Goal: Task Accomplishment & Management: Manage account settings

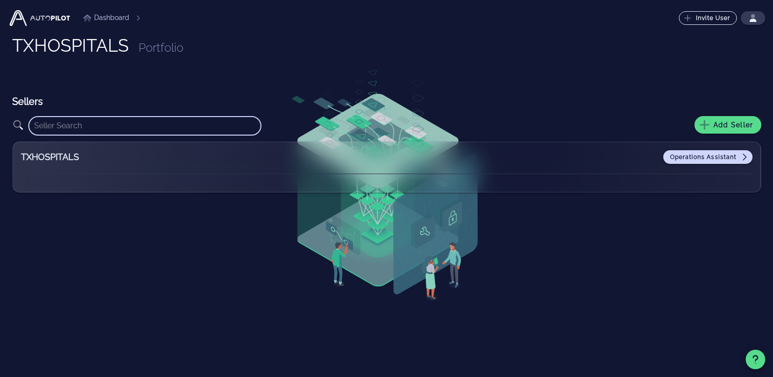
click at [114, 122] on input "text" at bounding box center [145, 126] width 222 height 16
click at [79, 126] on input "text" at bounding box center [145, 126] width 222 height 16
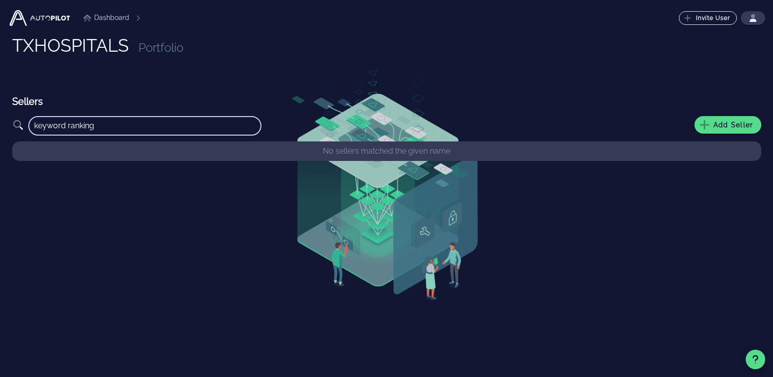
type input "keyword ranking"
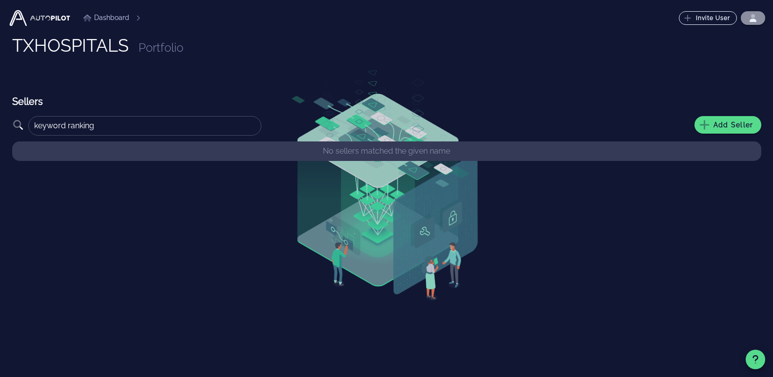
click at [750, 17] on icon "button" at bounding box center [753, 18] width 8 height 8
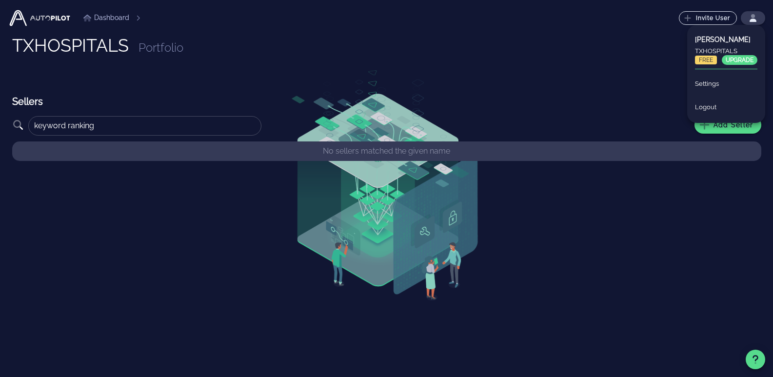
click at [709, 61] on span "FREE" at bounding box center [706, 60] width 22 height 9
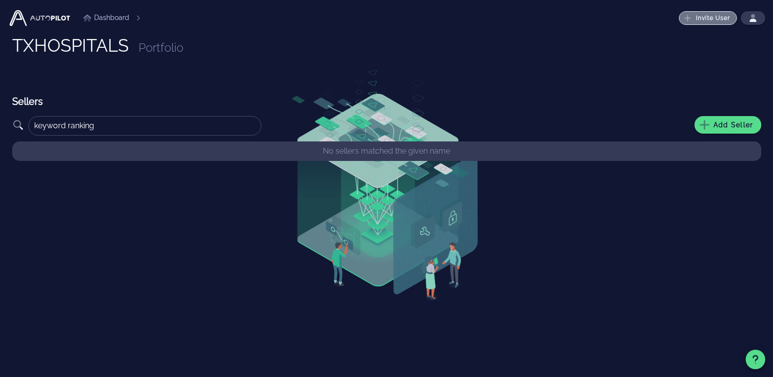
click at [714, 22] on button "Invite User" at bounding box center [708, 18] width 58 height 14
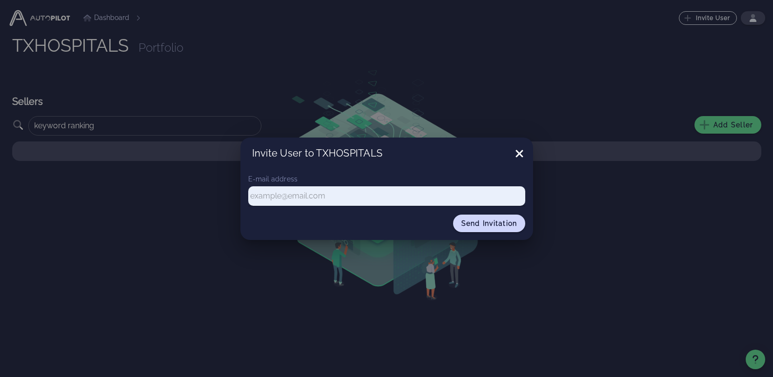
click at [521, 152] on icon at bounding box center [519, 153] width 7 height 7
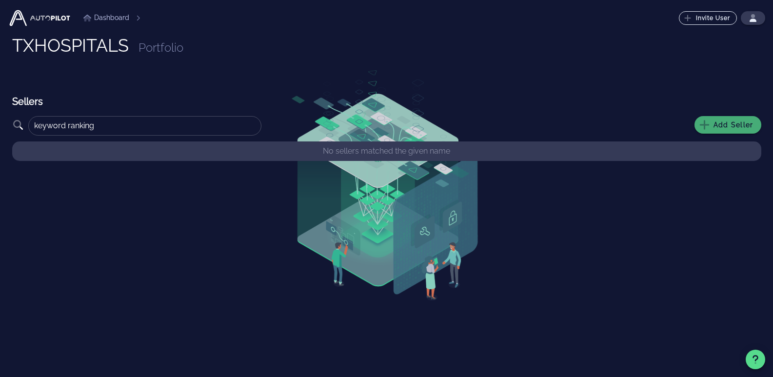
click at [718, 122] on span "Add Seller" at bounding box center [727, 124] width 51 height 9
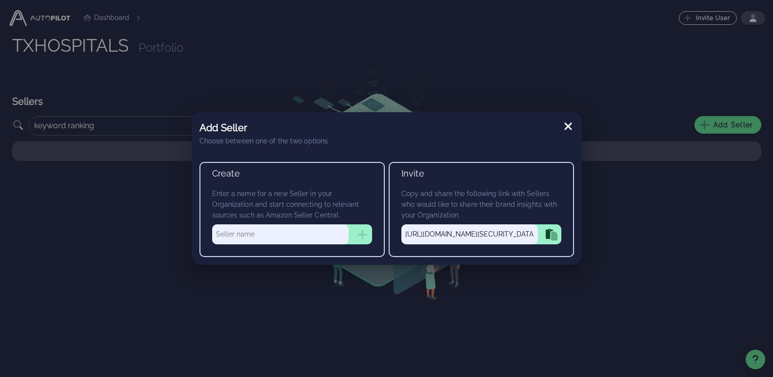
click at [566, 127] on icon at bounding box center [568, 126] width 12 height 12
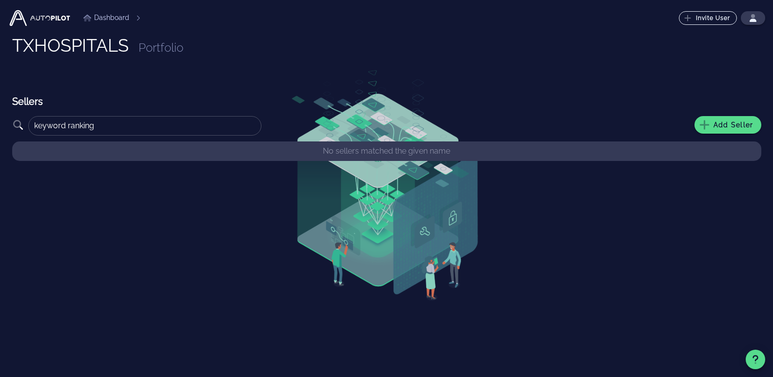
scroll to position [1, 0]
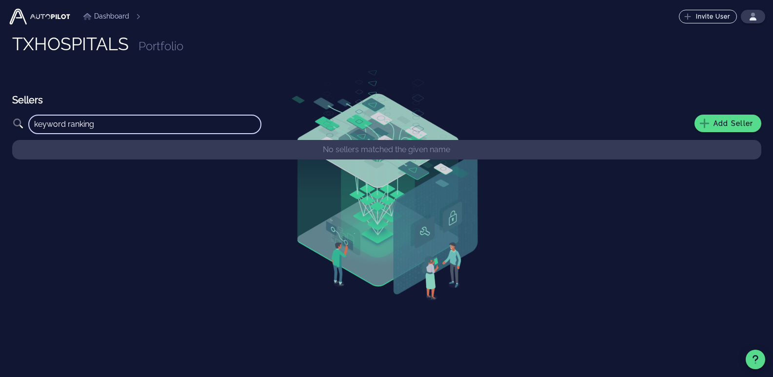
click at [184, 125] on input "keyword ranking" at bounding box center [145, 125] width 222 height 16
click at [744, 124] on span "Add Seller" at bounding box center [727, 123] width 51 height 9
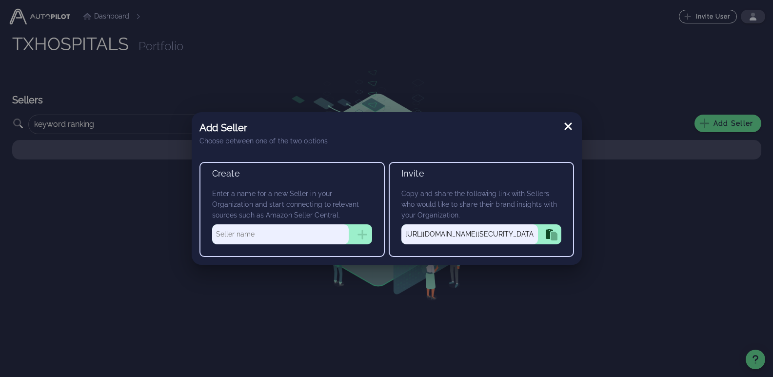
click at [560, 123] on div "Add Seller Choose between one of the two options" at bounding box center [387, 133] width 390 height 42
click at [565, 126] on icon at bounding box center [568, 126] width 12 height 12
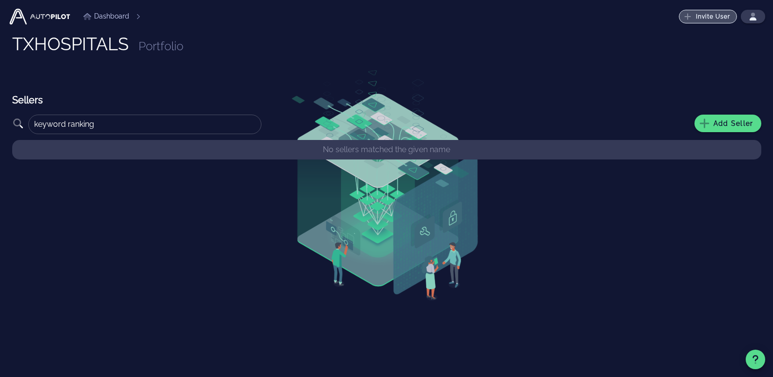
click at [713, 20] on span "Invite User" at bounding box center [708, 17] width 45 height 8
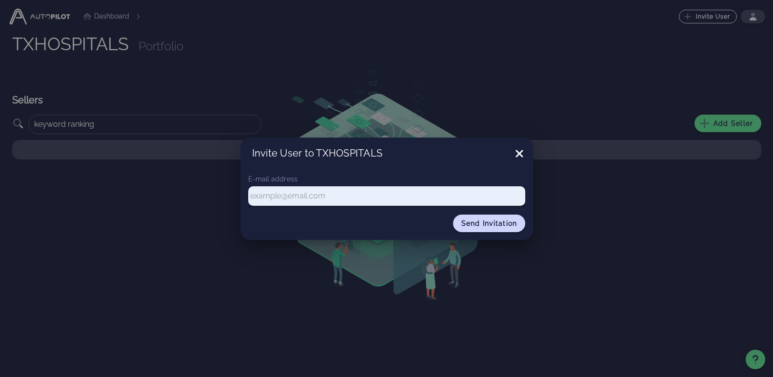
click at [278, 198] on input "text" at bounding box center [386, 196] width 277 height 14
type input "[EMAIL_ADDRESS][DOMAIN_NAME]"
click at [500, 225] on span "Send invitation" at bounding box center [489, 223] width 57 height 8
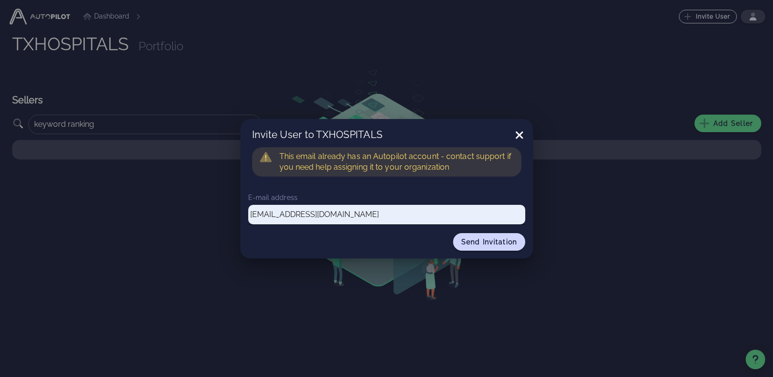
click at [529, 135] on div "Invite User to TXHOSPITALS" at bounding box center [386, 133] width 293 height 28
click at [517, 134] on icon at bounding box center [519, 135] width 7 height 7
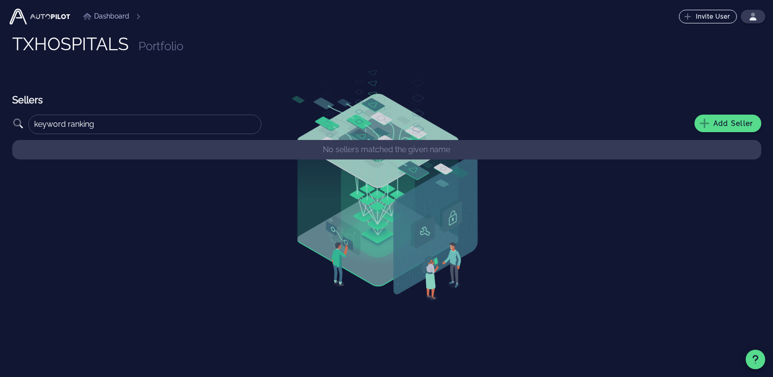
click at [157, 46] on span "Portfolio" at bounding box center [161, 46] width 45 height 14
click at [104, 12] on link "Dashboard" at bounding box center [106, 16] width 46 height 10
click at [49, 15] on img at bounding box center [40, 17] width 64 height 20
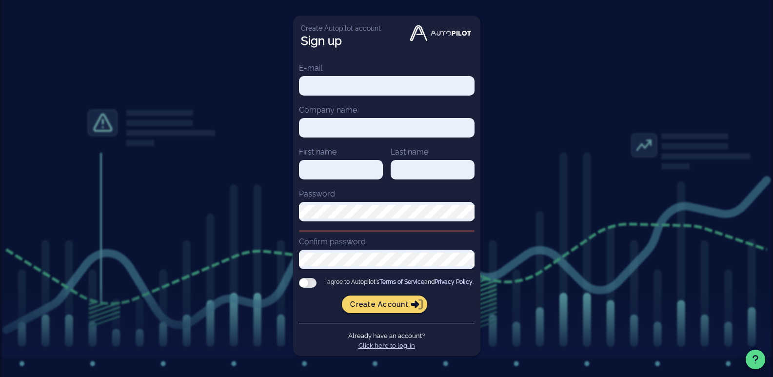
scroll to position [8, 0]
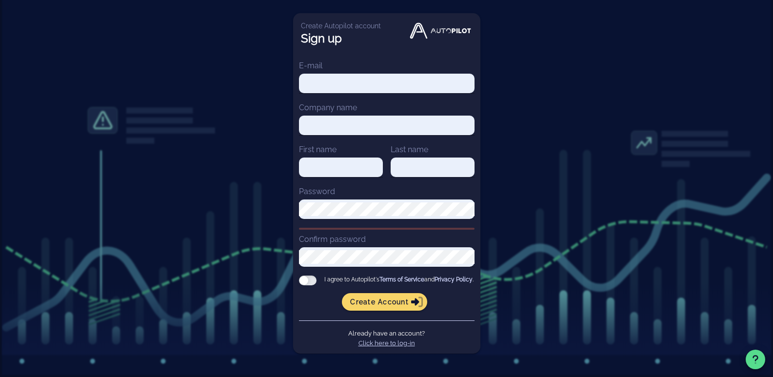
click at [392, 344] on link "Click here to log-in" at bounding box center [386, 342] width 57 height 7
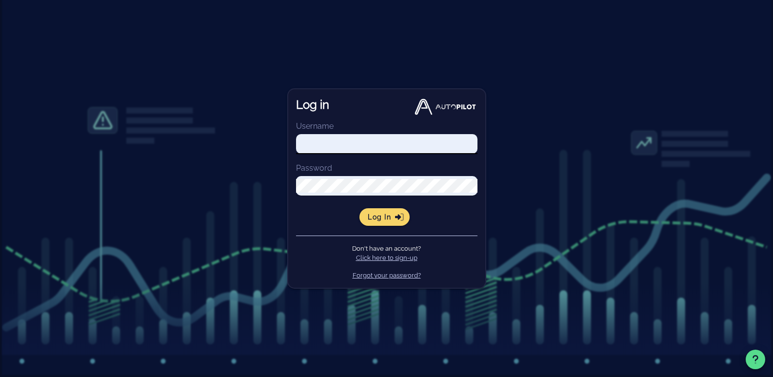
click at [318, 145] on input "Username" at bounding box center [386, 144] width 181 height 14
type input "[EMAIL_ADDRESS][DOMAIN_NAME]"
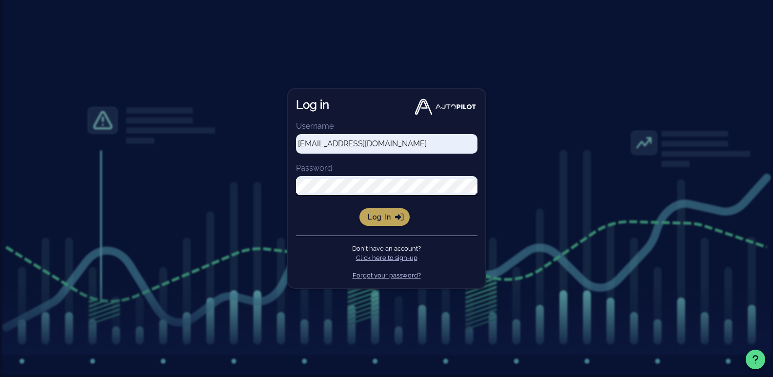
click at [382, 219] on span "Log in" at bounding box center [384, 217] width 35 height 9
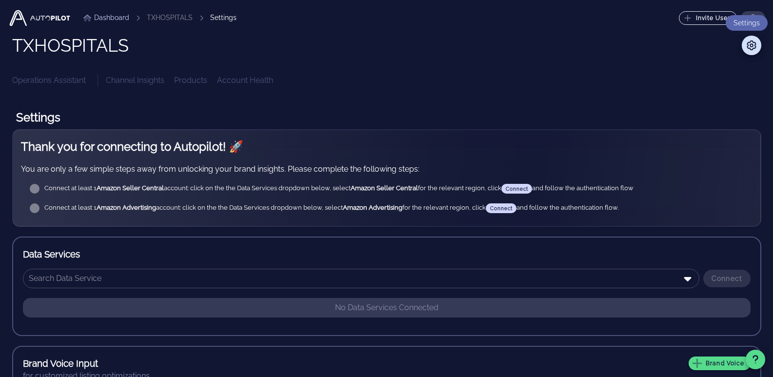
click at [759, 42] on span at bounding box center [752, 46] width 20 height 12
click at [754, 43] on icon at bounding box center [752, 45] width 12 height 10
click at [751, 45] on icon at bounding box center [752, 45] width 12 height 10
click at [750, 45] on icon at bounding box center [751, 45] width 9 height 10
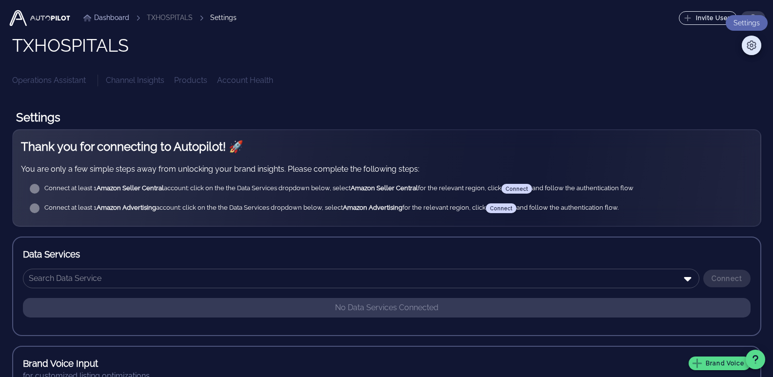
click at [750, 45] on icon at bounding box center [751, 45] width 9 height 10
